Goal: Navigation & Orientation: Find specific page/section

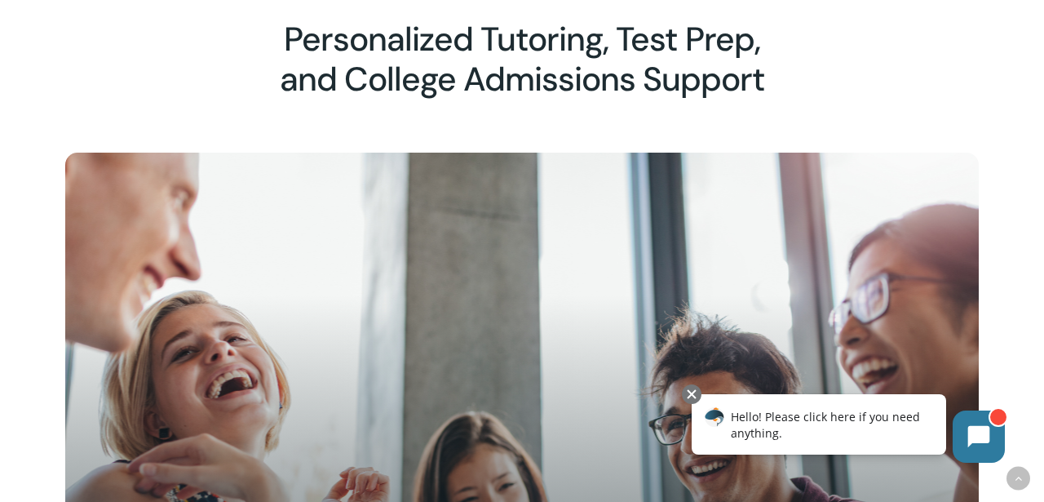
scroll to position [92, 0]
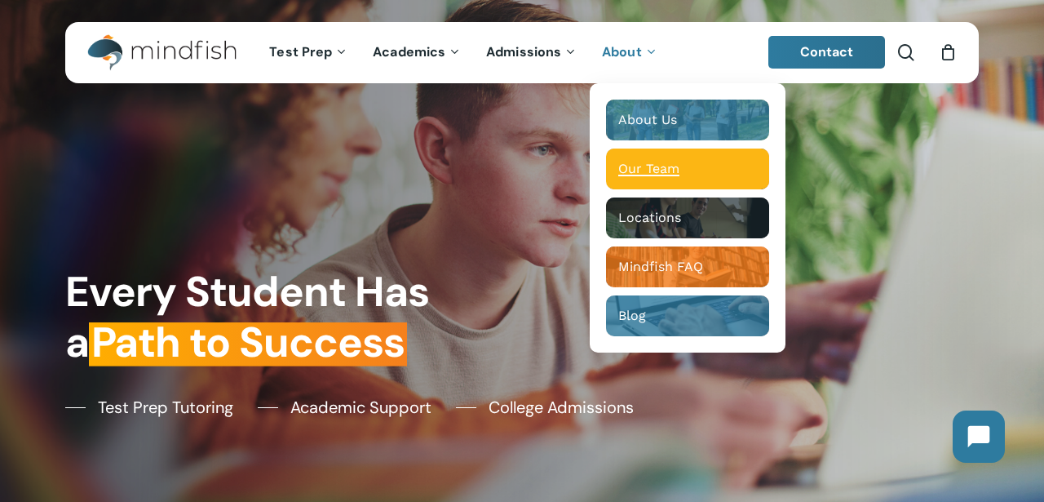
click at [648, 173] on span "Our Team" at bounding box center [648, 168] width 61 height 15
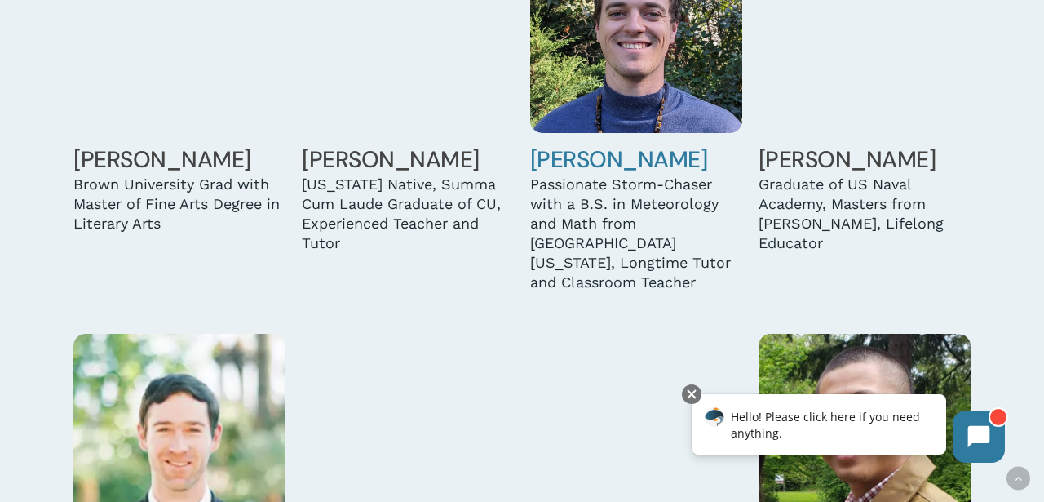
scroll to position [3203, 0]
